Goal: Task Accomplishment & Management: Manage account settings

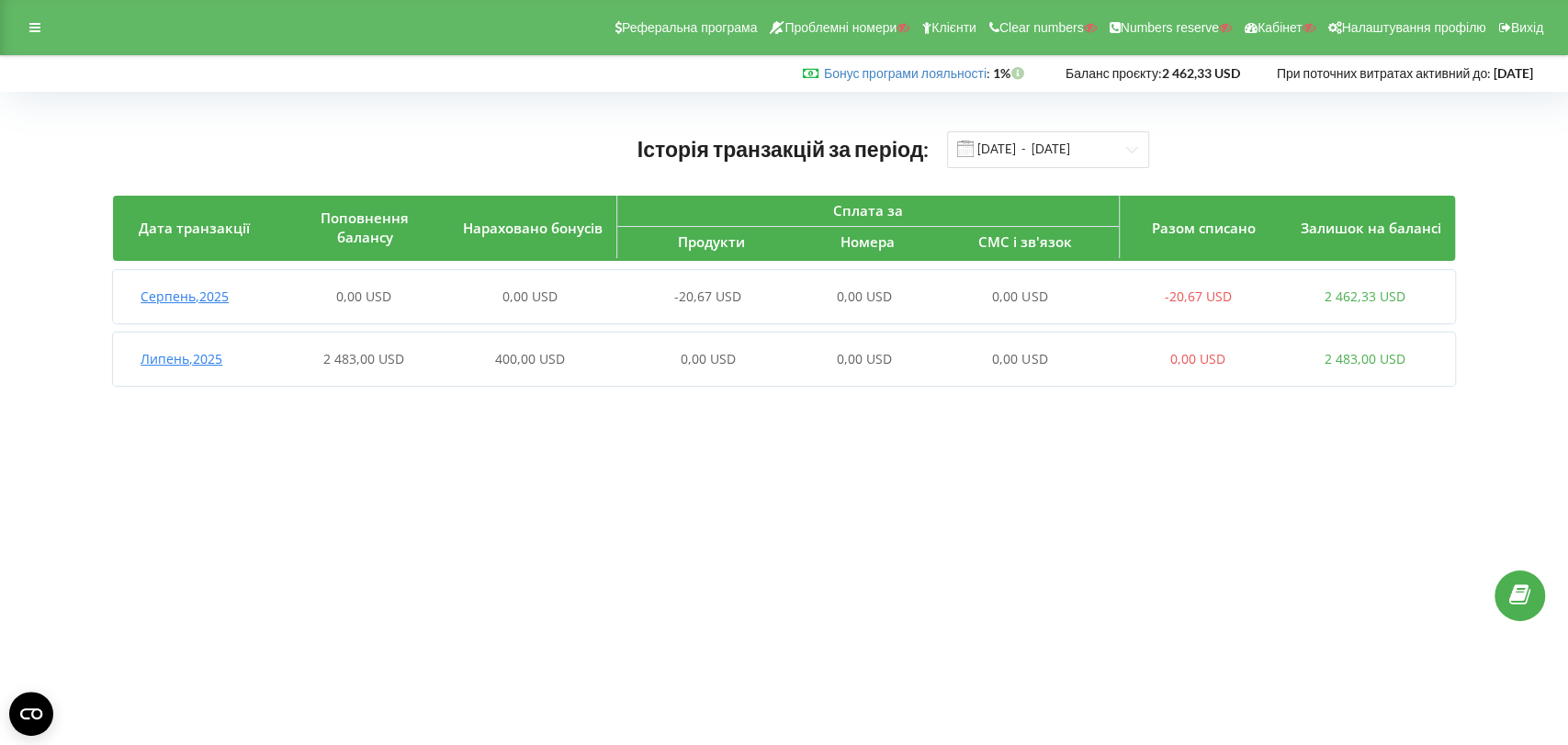
click at [408, 377] on div "Липень , 2025 2 483,00 USD 400,00 USD 0,00 USD 0,00 USD 0,00 USD 0,00 USD 2 483…" at bounding box center [779, 358] width 1335 height 44
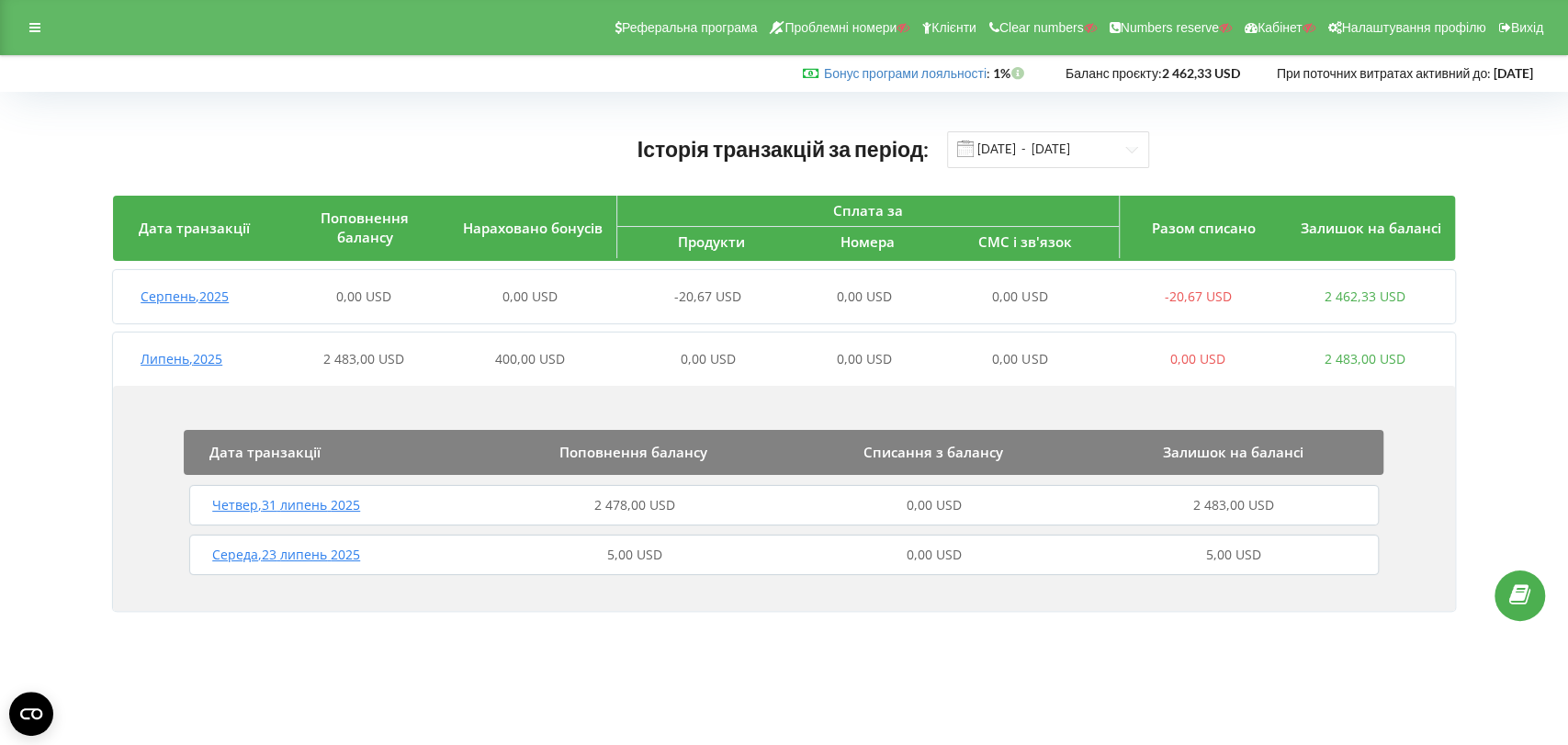
click at [448, 549] on div "Середа , 23 липень 2025" at bounding box center [334, 555] width 299 height 19
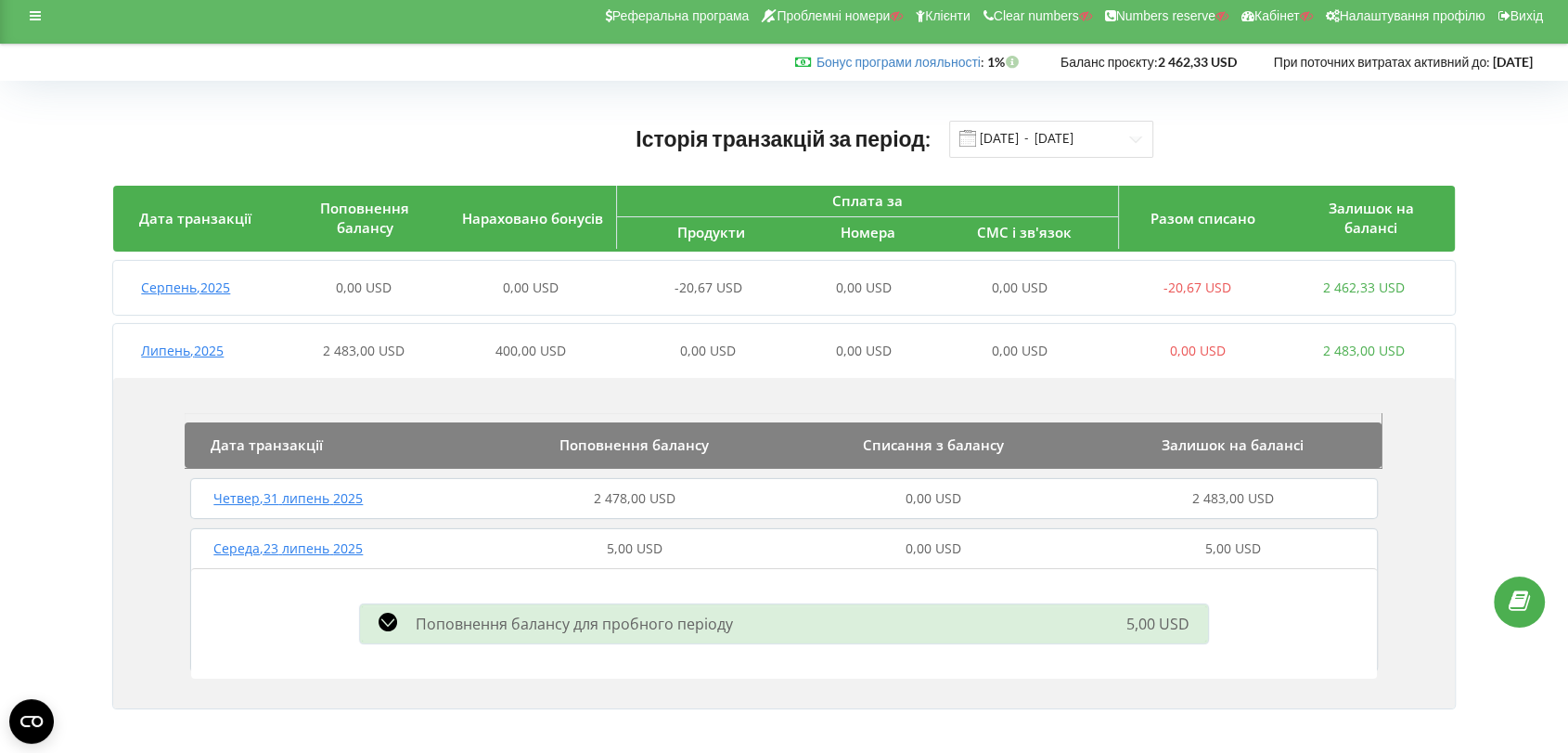
scroll to position [15, 0]
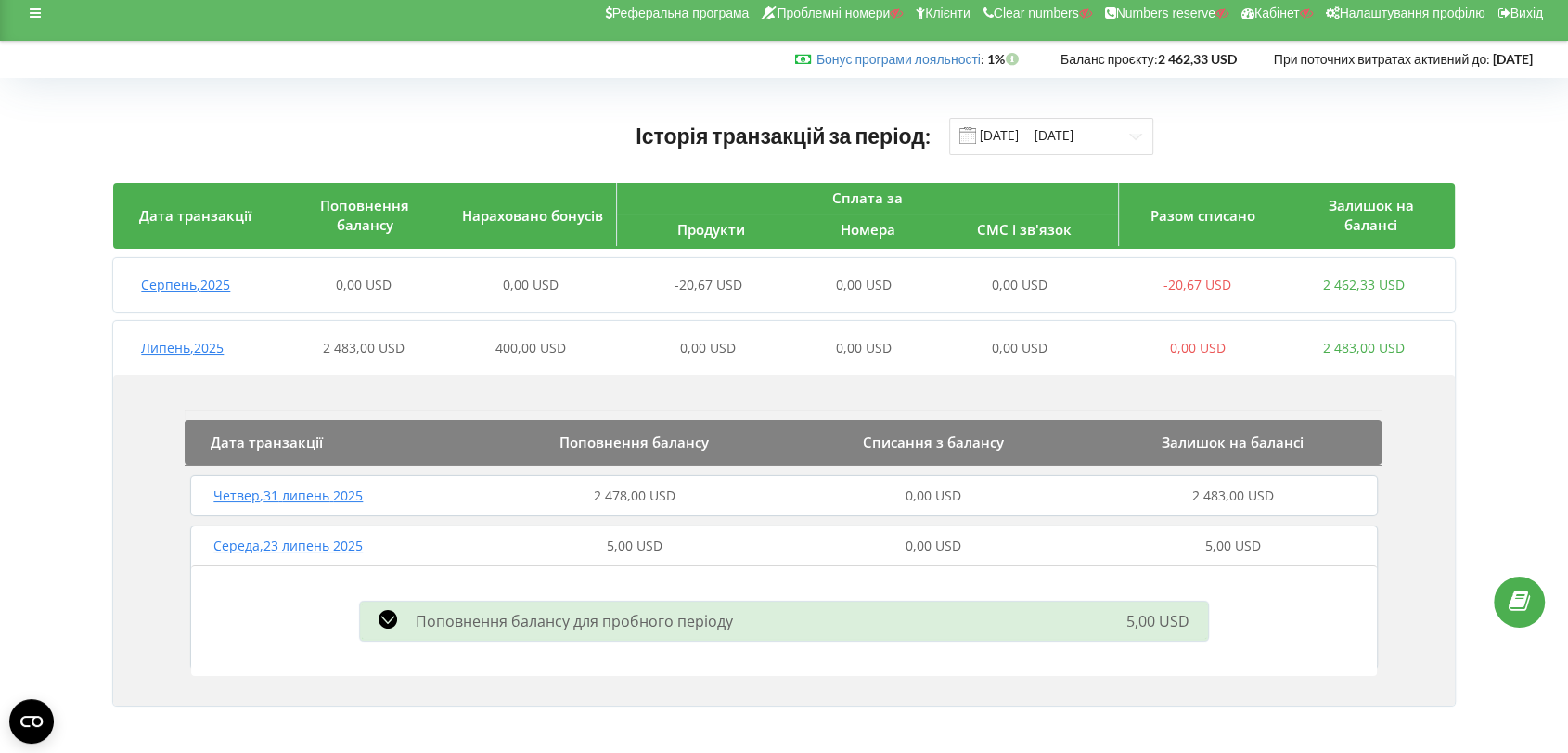
click at [474, 494] on div "Четвер , 31 липень 2025" at bounding box center [335, 495] width 299 height 19
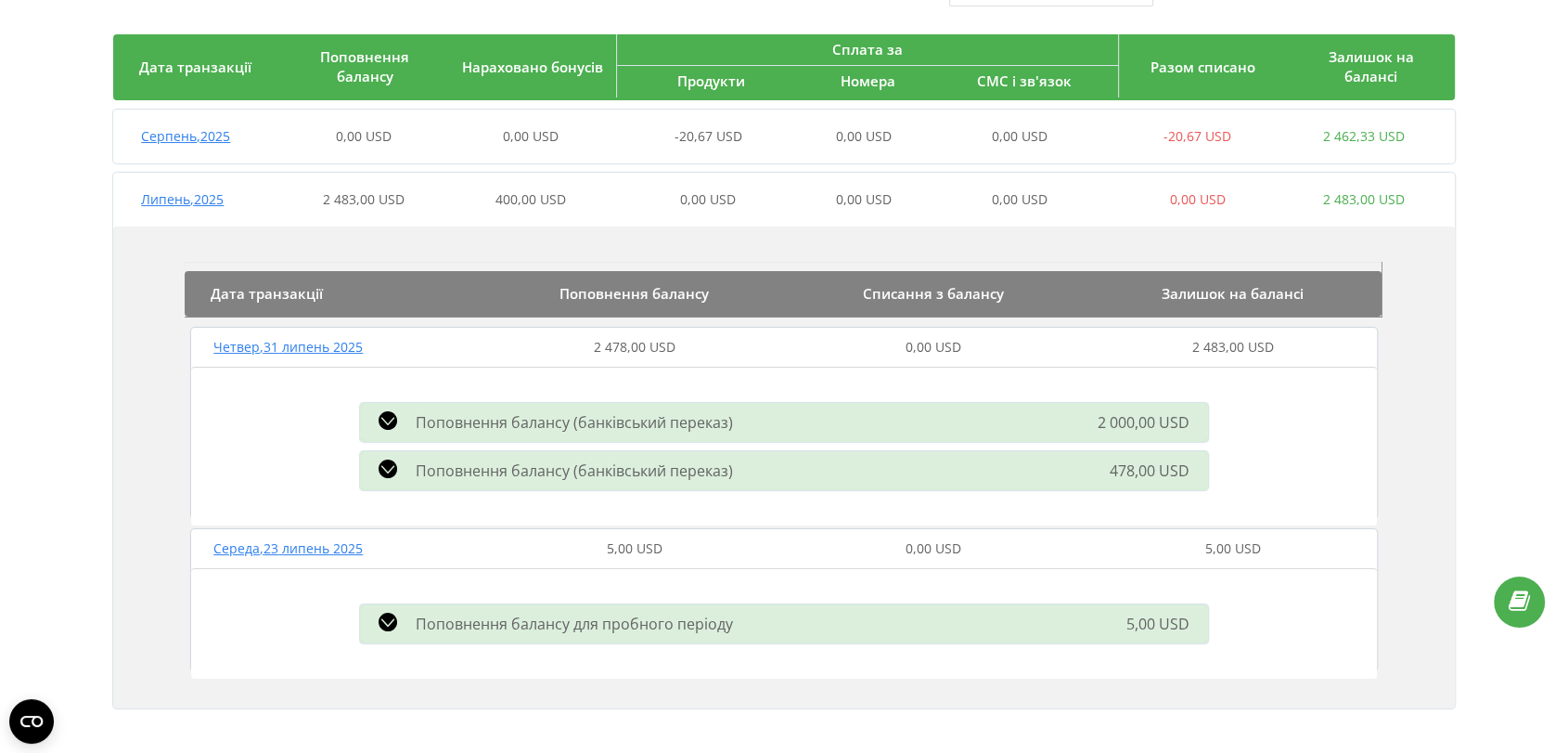
scroll to position [165, 0]
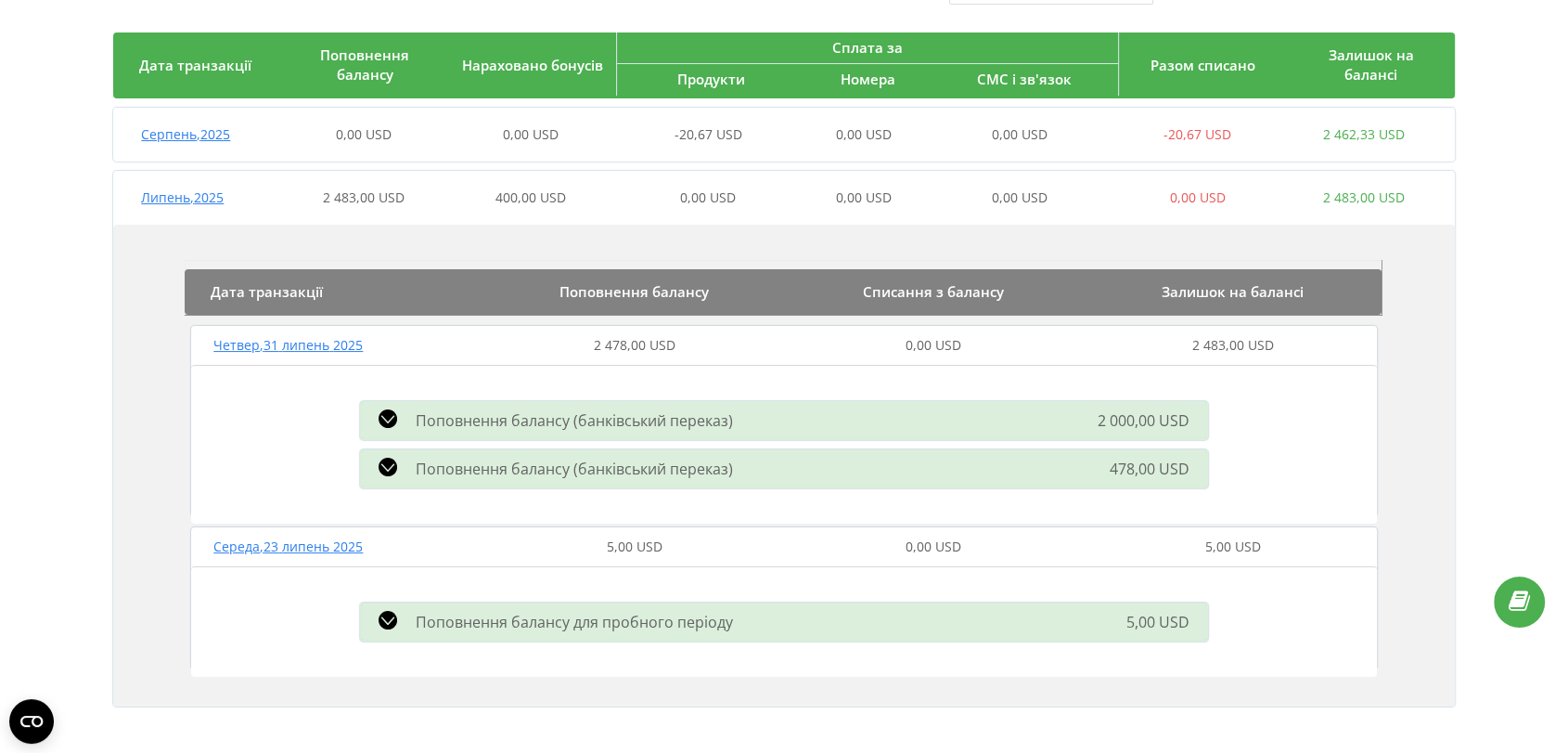
click at [365, 197] on span "2 483,00 USD" at bounding box center [364, 196] width 82 height 18
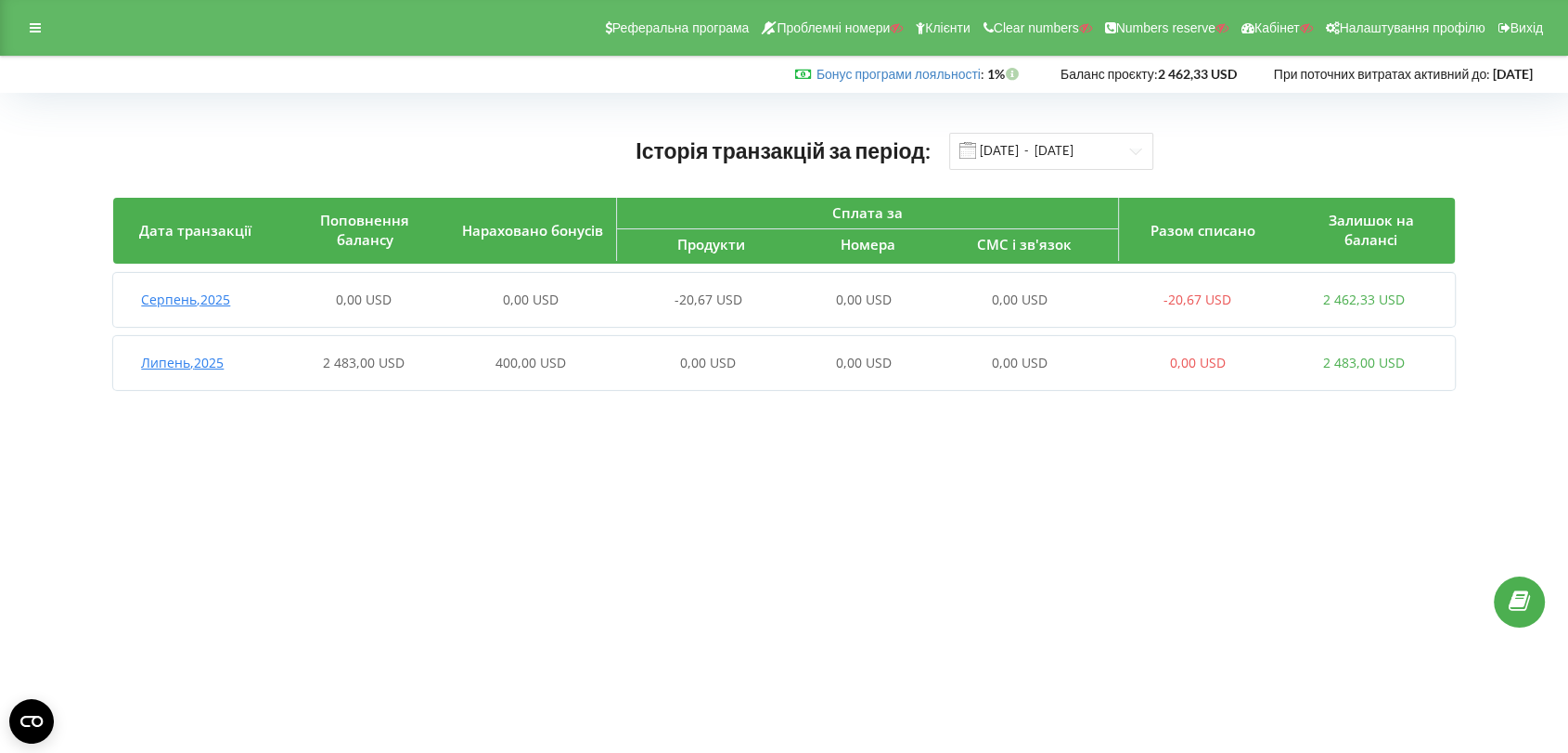
scroll to position [0, 0]
click at [307, 371] on div "2 483,00 USD" at bounding box center [367, 363] width 169 height 19
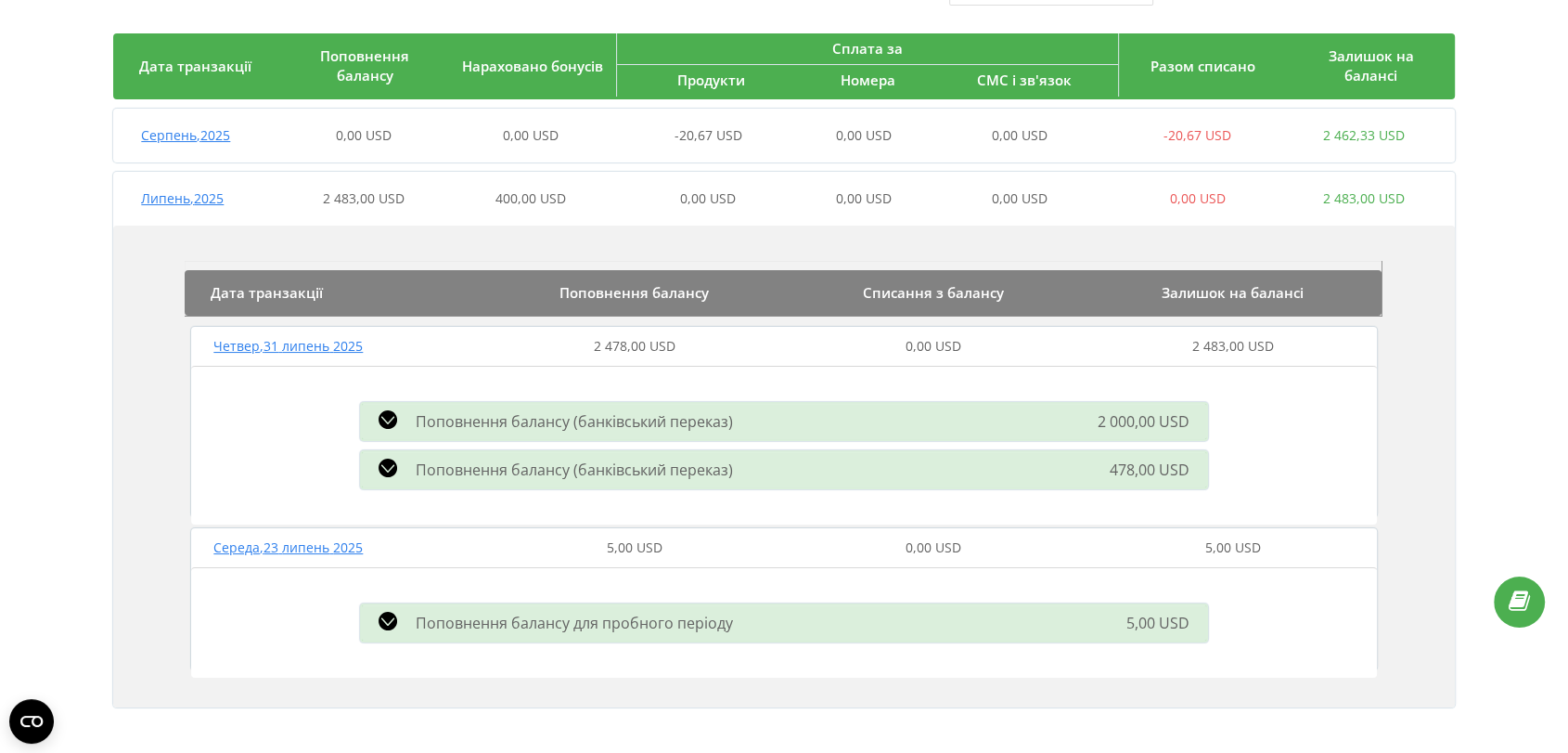
scroll to position [165, 0]
click at [367, 129] on span "0,00 USD" at bounding box center [363, 133] width 55 height 18
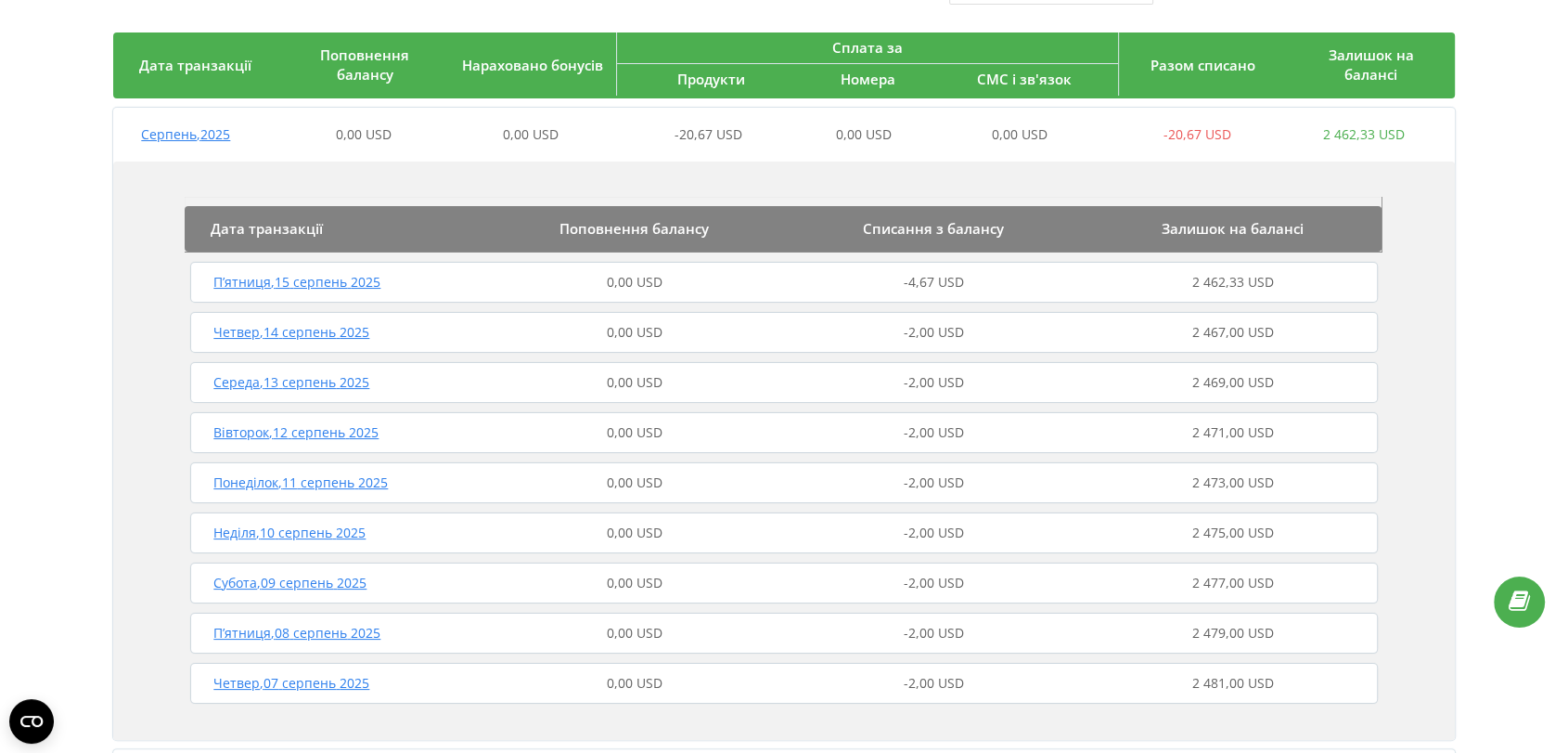
scroll to position [268, 0]
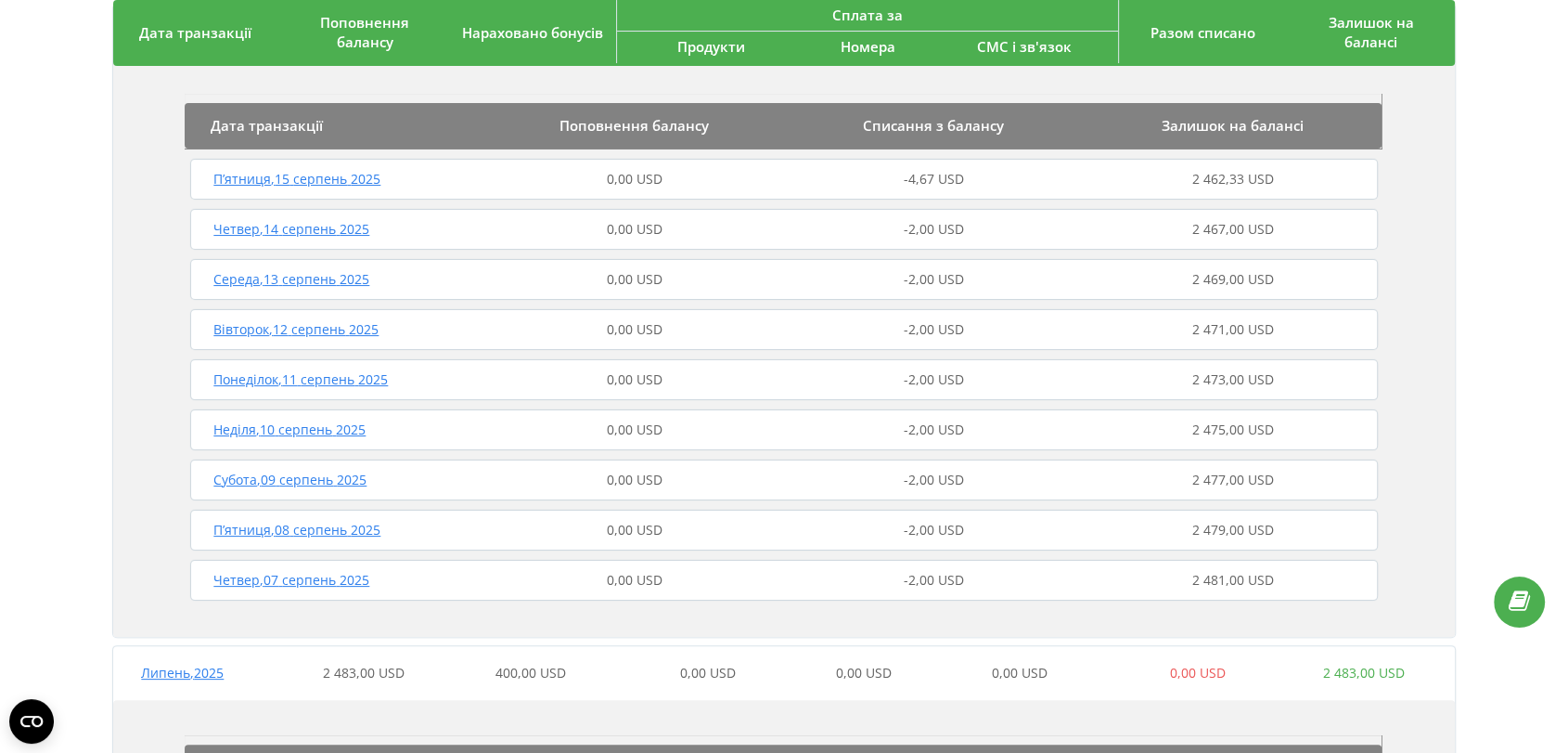
click at [806, 192] on div "П’ятниця , 15 серпень 2025 0,00 USD -4,67 USD 2 462,33 USD" at bounding box center [784, 179] width 1196 height 44
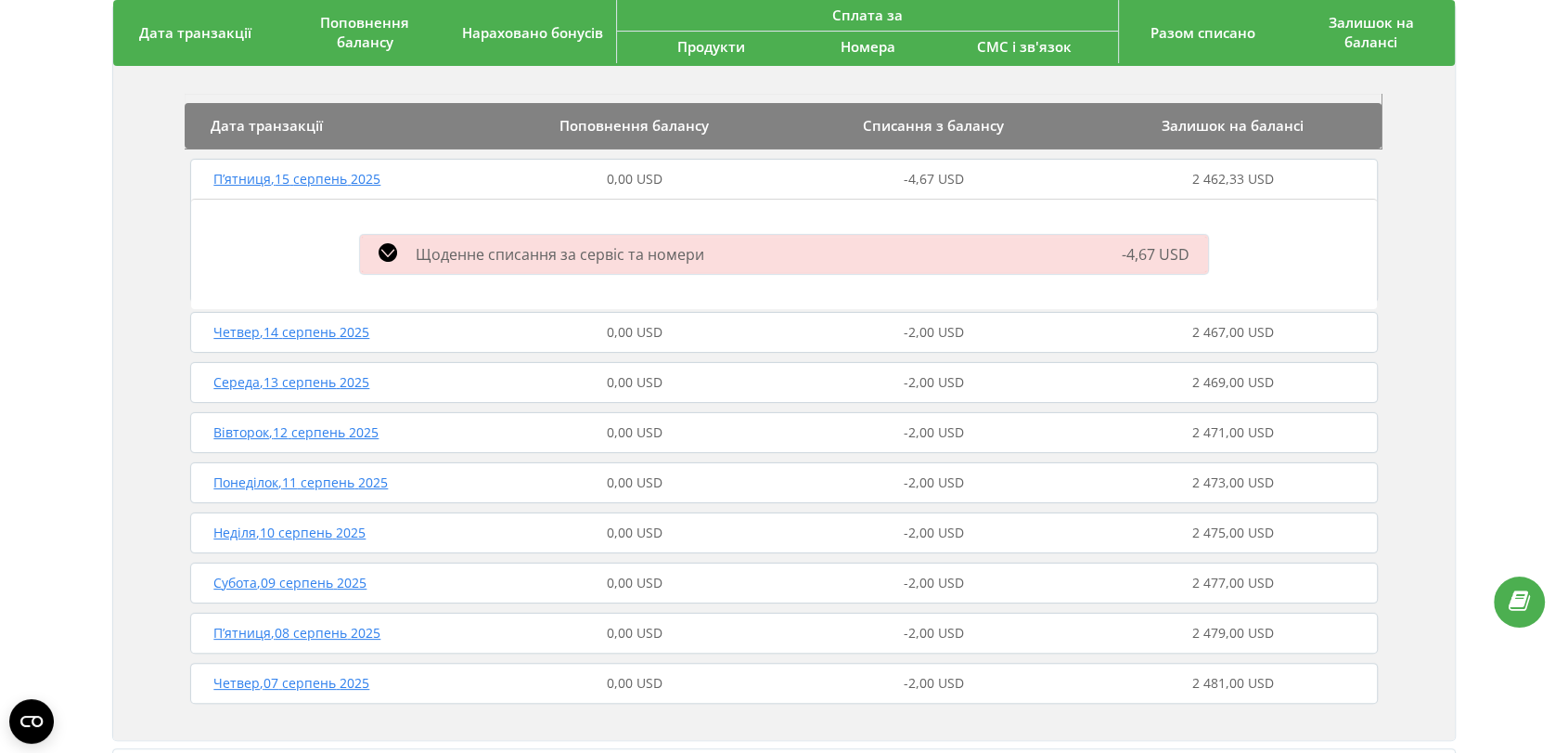
click at [794, 181] on div "-4,67 USD" at bounding box center [933, 180] width 299 height 19
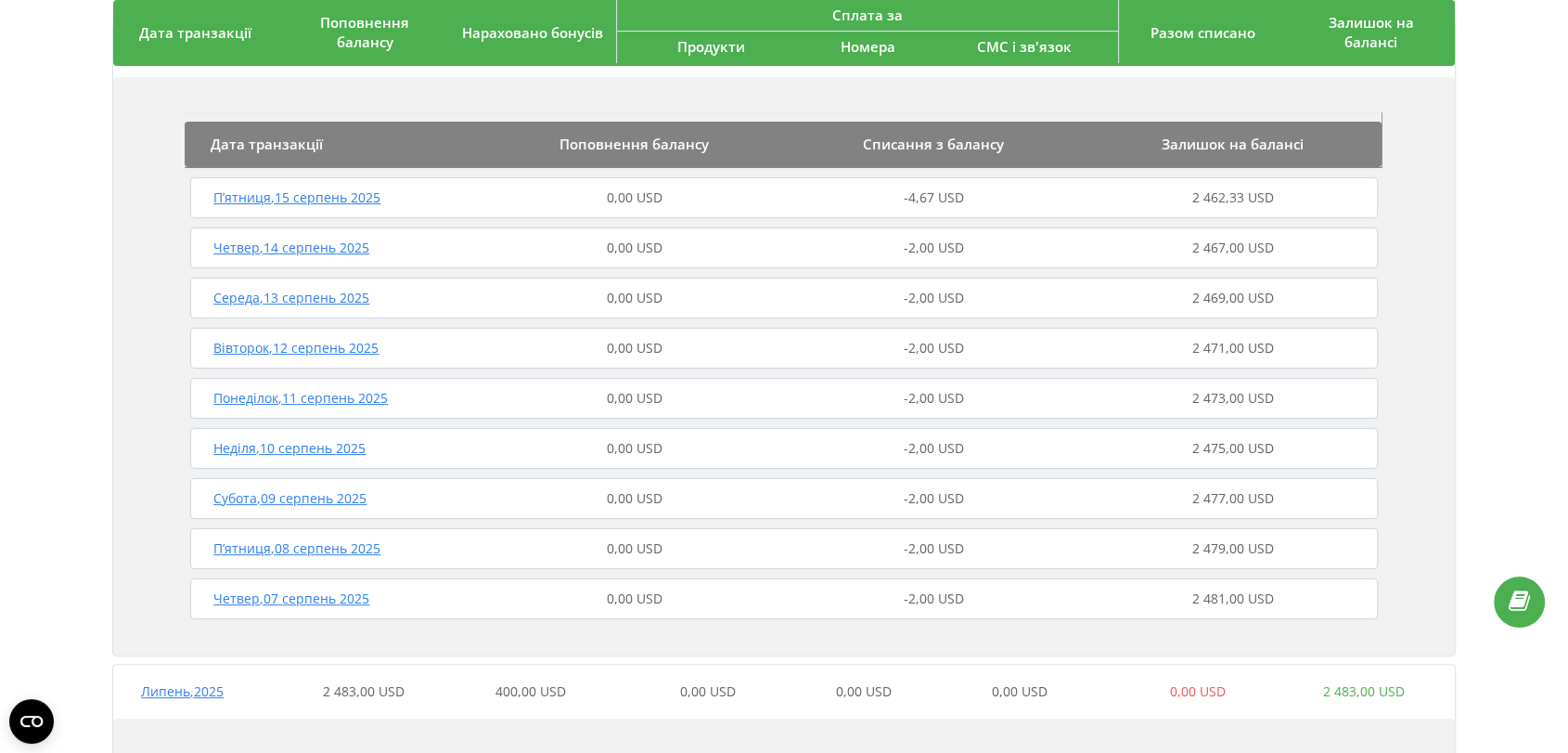
scroll to position [0, 0]
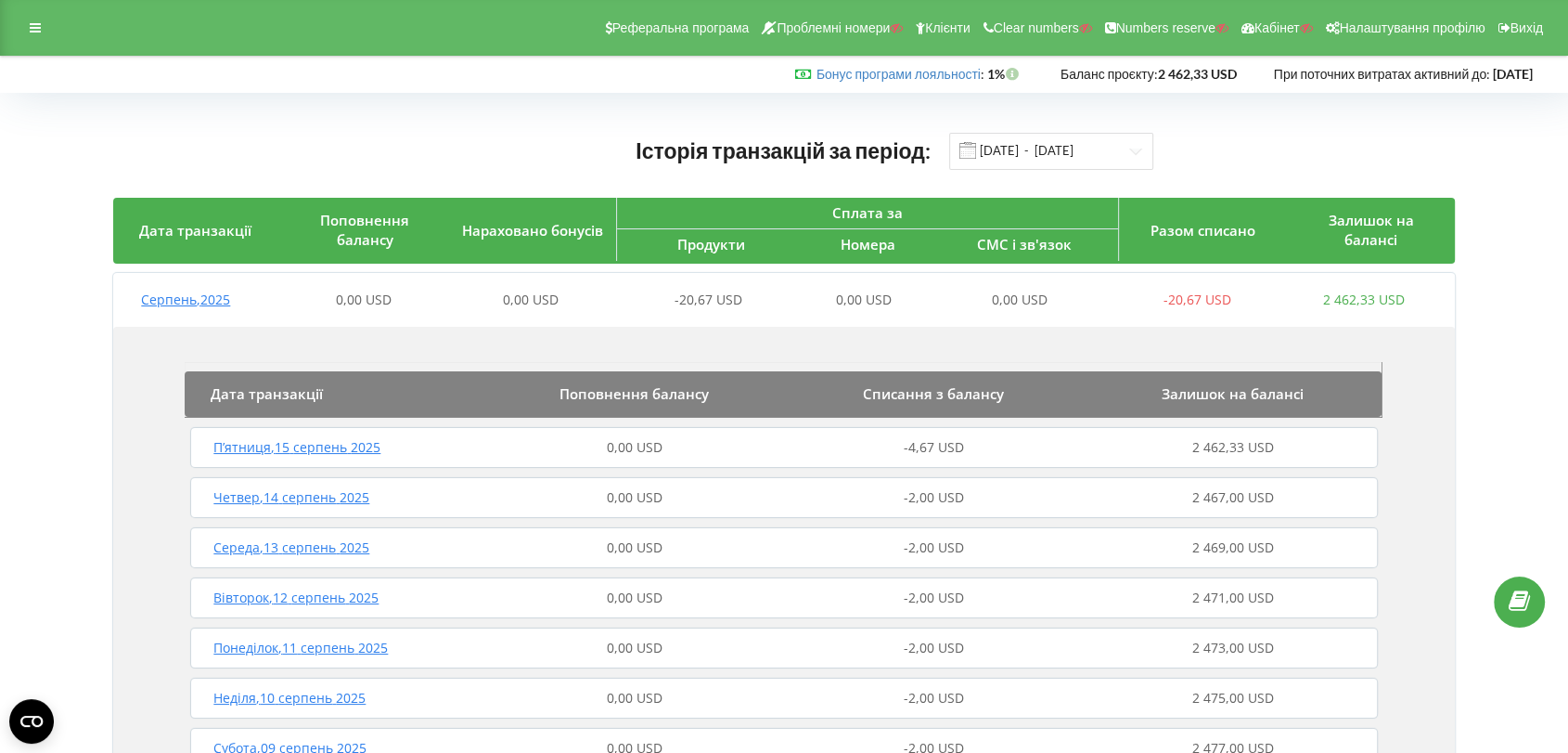
click at [13, 17] on div "Реферальна програма Проблемні номери Клієнти Clear numbers Numbers reserve Кабі…" at bounding box center [784, 27] width 1568 height 55
click at [23, 18] on div at bounding box center [36, 28] width 34 height 26
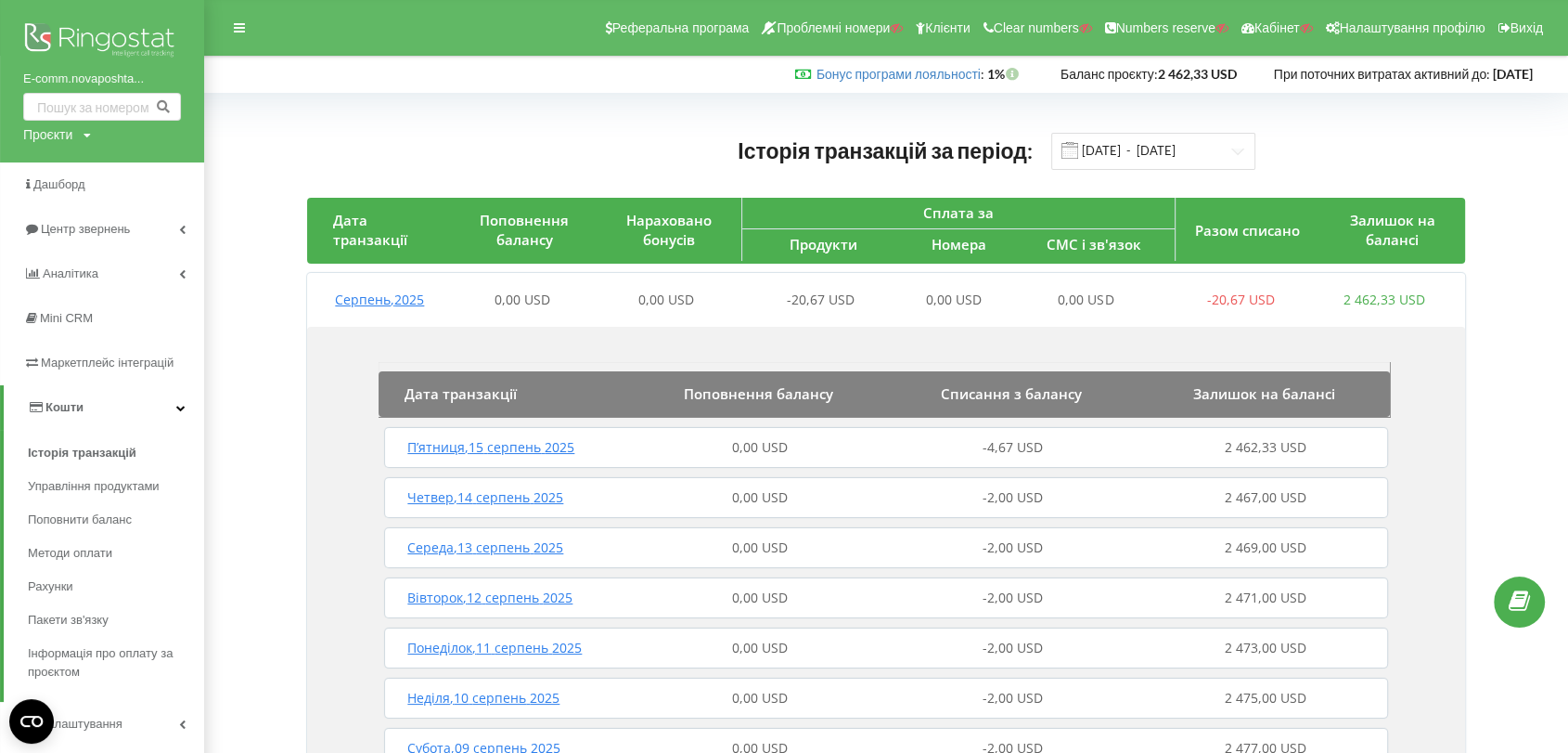
drag, startPoint x: 85, startPoint y: 39, endPoint x: 113, endPoint y: 46, distance: 28.9
click at [85, 39] on img at bounding box center [102, 41] width 158 height 46
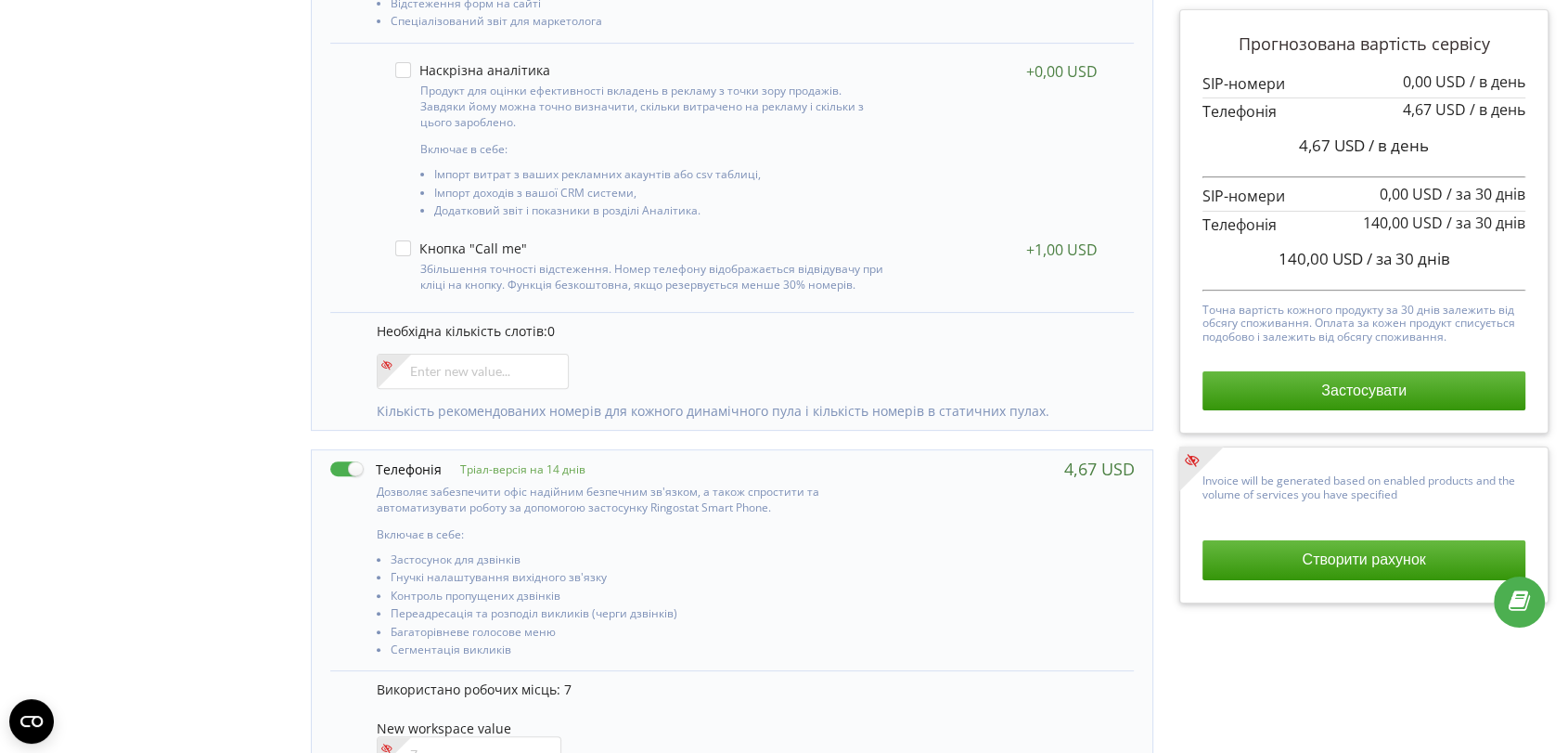
scroll to position [619, 0]
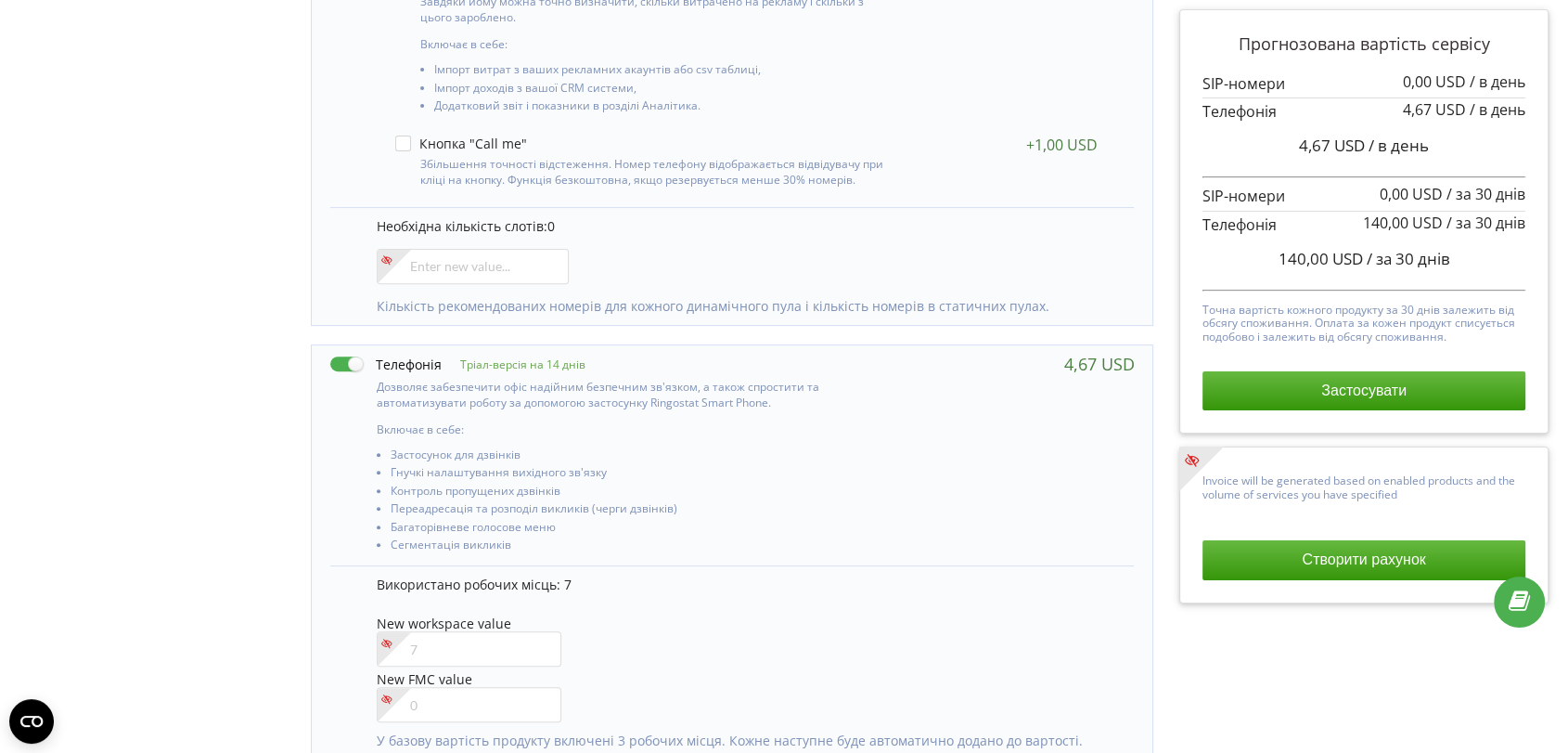
drag, startPoint x: 349, startPoint y: 358, endPoint x: 354, endPoint y: 389, distance: 31.4
click at [349, 358] on label at bounding box center [386, 364] width 112 height 20
checkbox input "false"
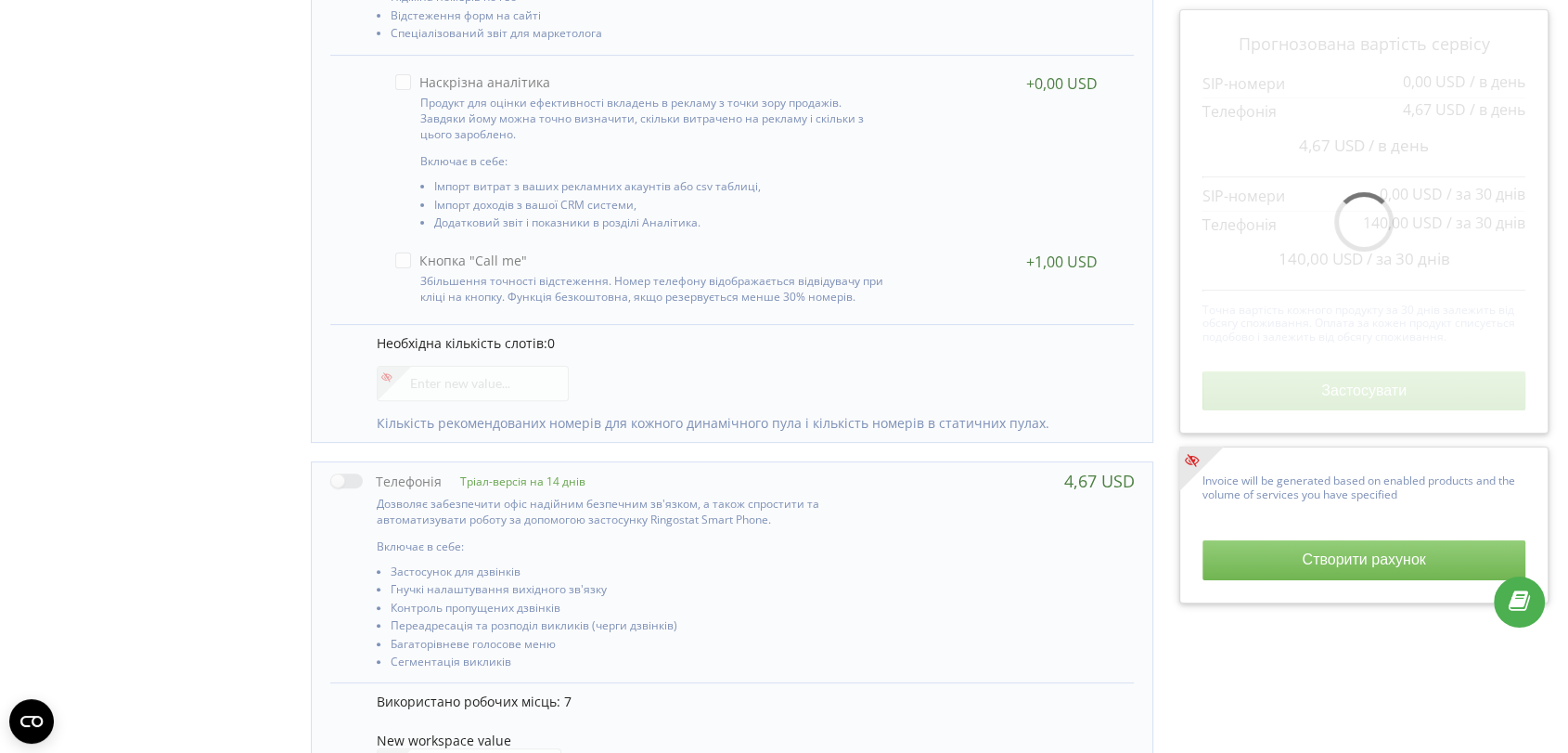
scroll to position [486, 0]
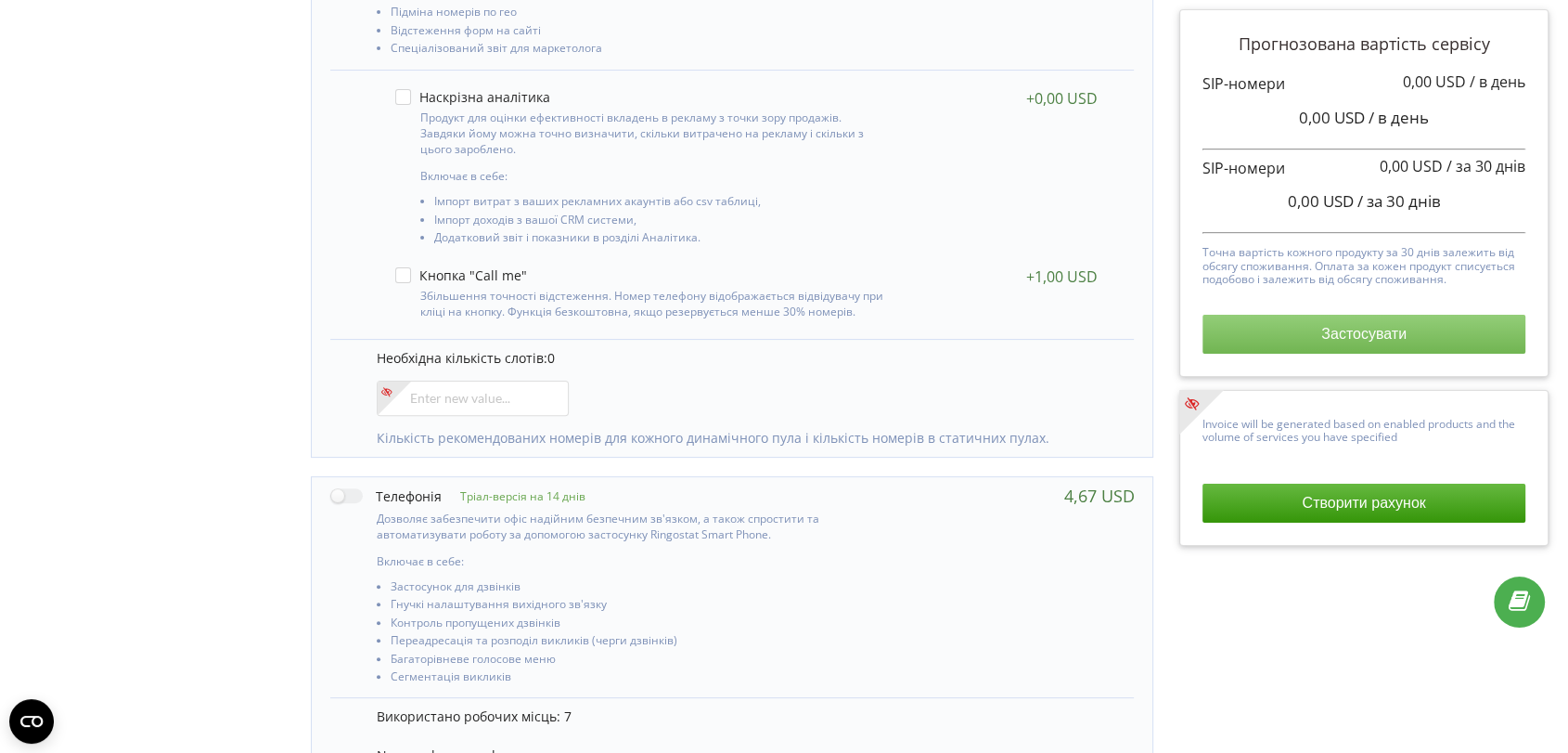
click at [1294, 339] on button "Застосувати" at bounding box center [1363, 334] width 322 height 39
